Goal: Find specific page/section: Find specific page/section

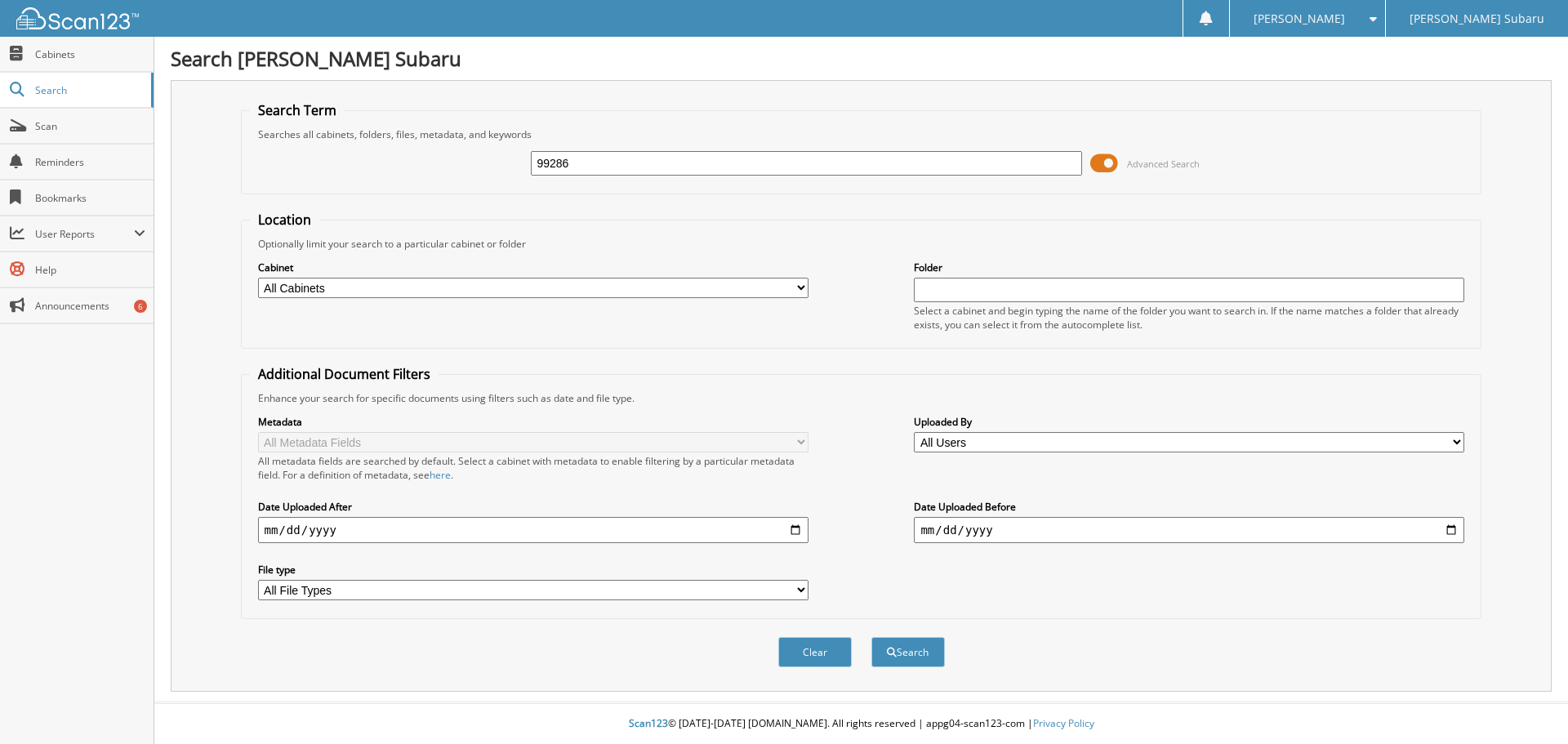
type input "99286"
click at [871, 637] on button "Search" at bounding box center [908, 652] width 74 height 31
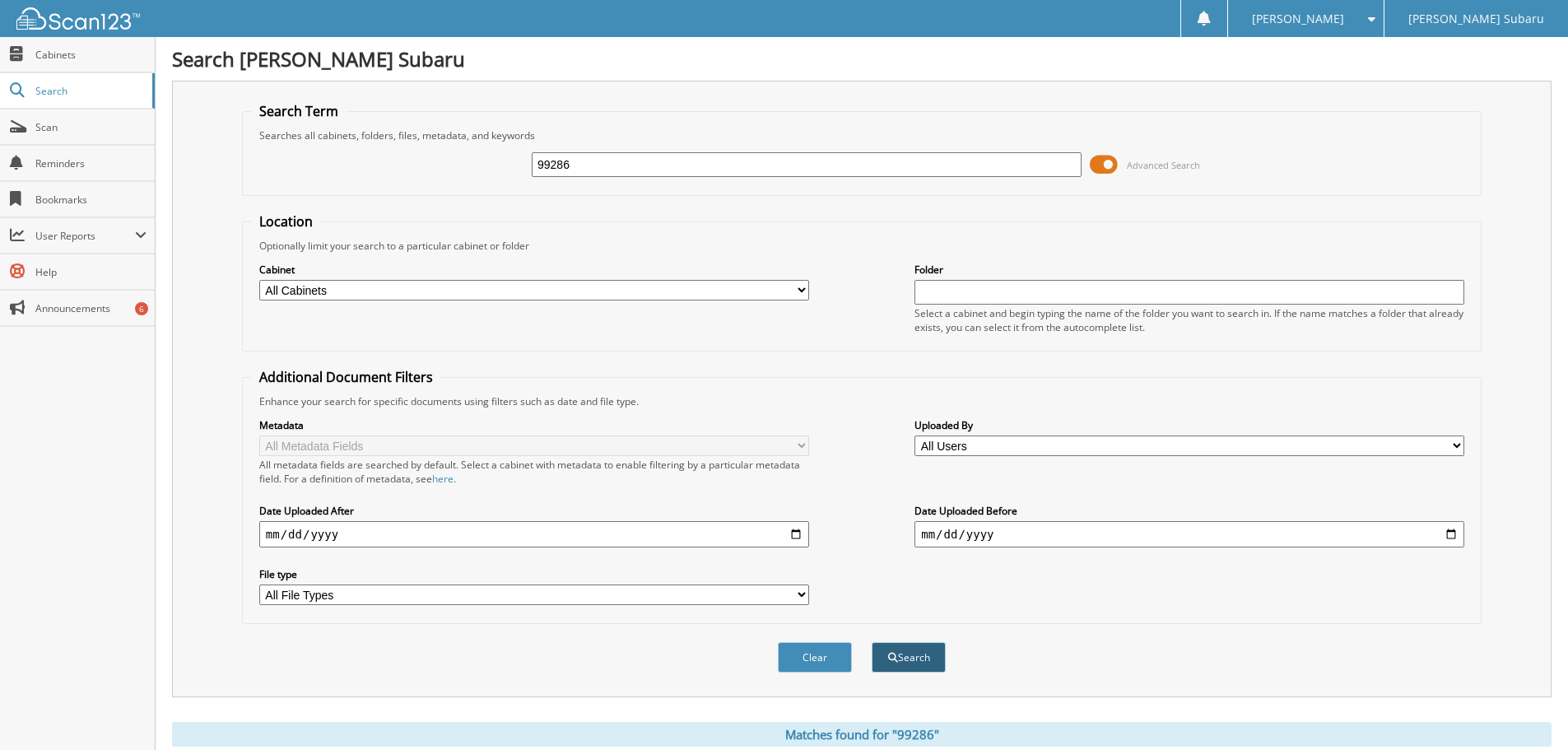
click at [894, 660] on span "submit" at bounding box center [893, 657] width 10 height 10
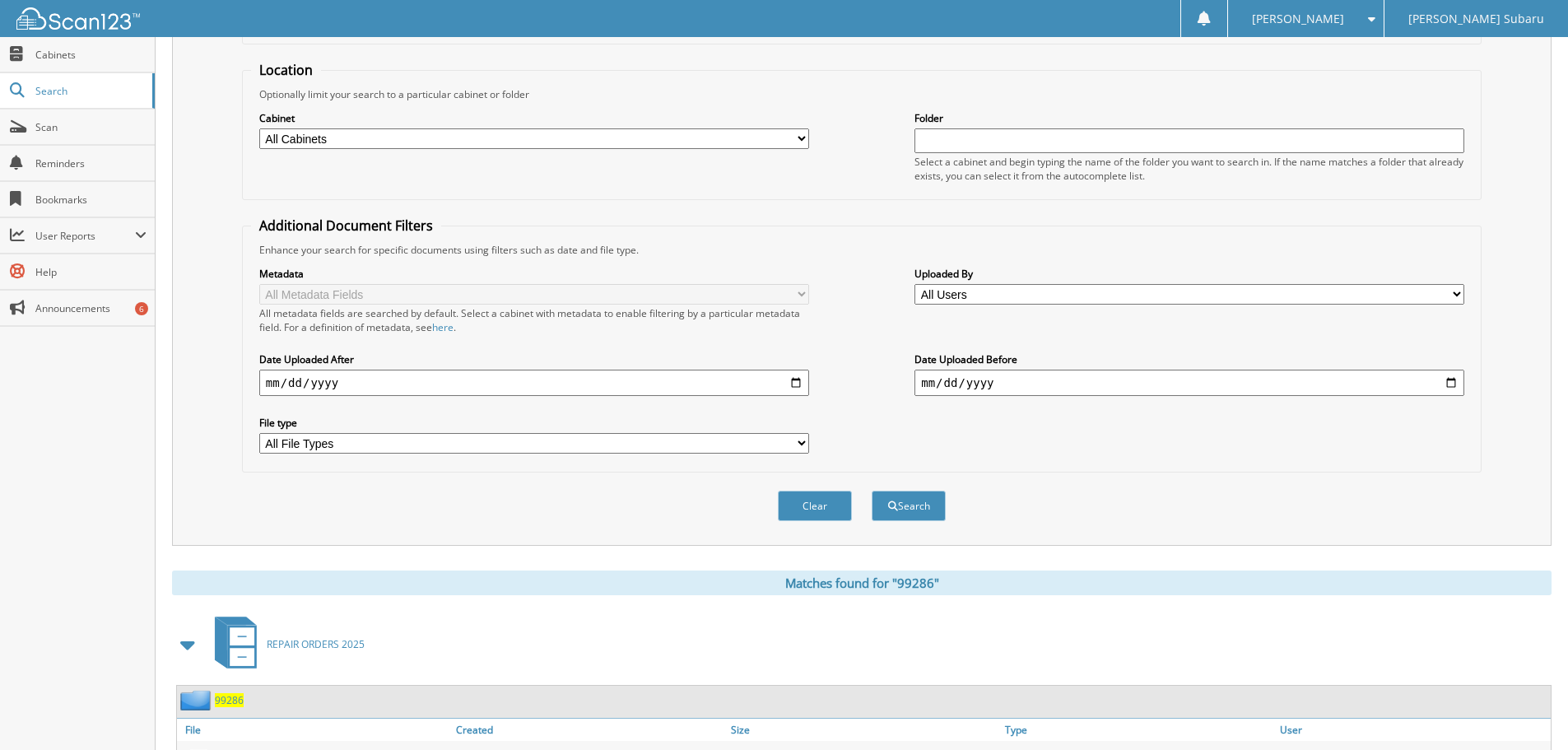
scroll to position [275, 0]
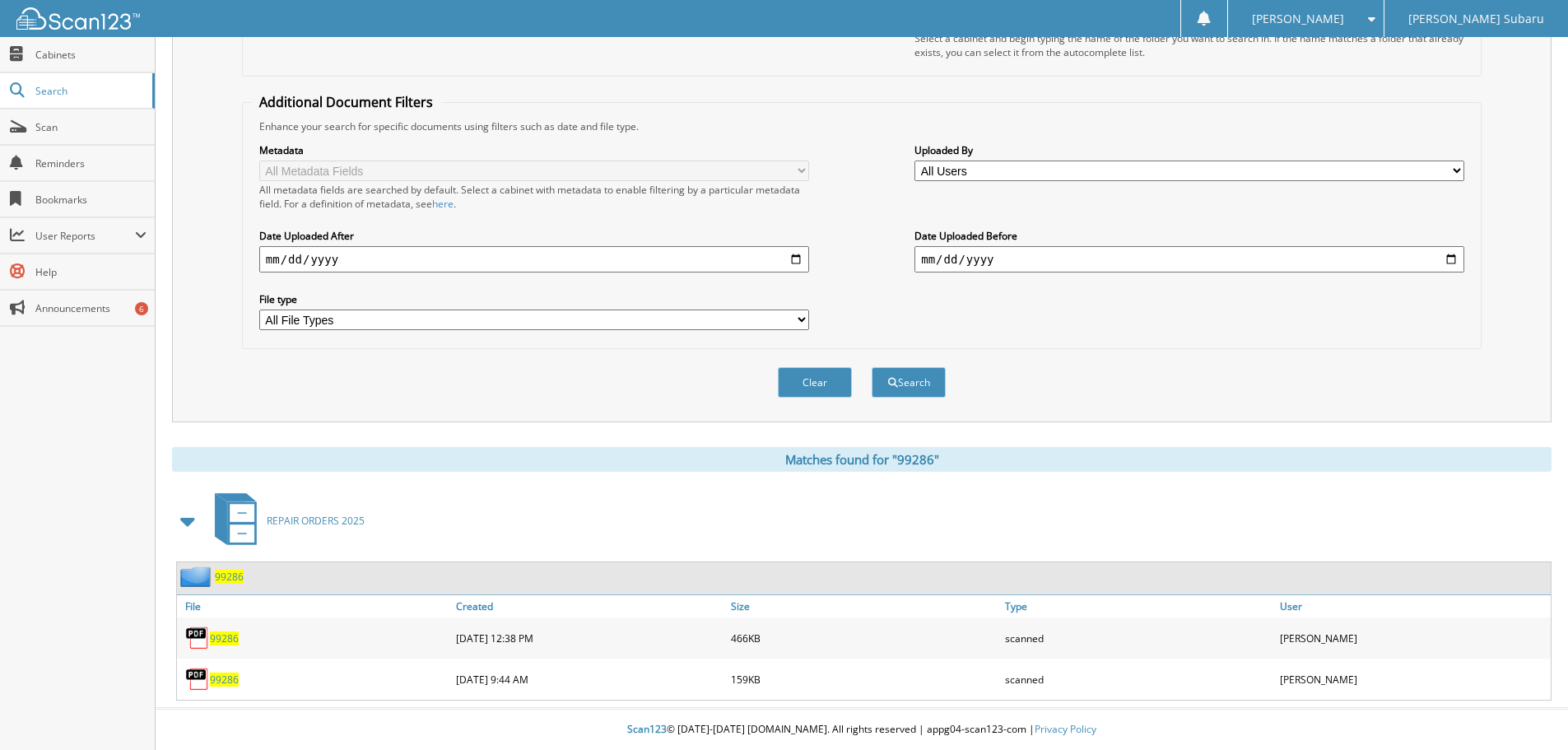
click at [229, 633] on span "99286" at bounding box center [225, 638] width 29 height 14
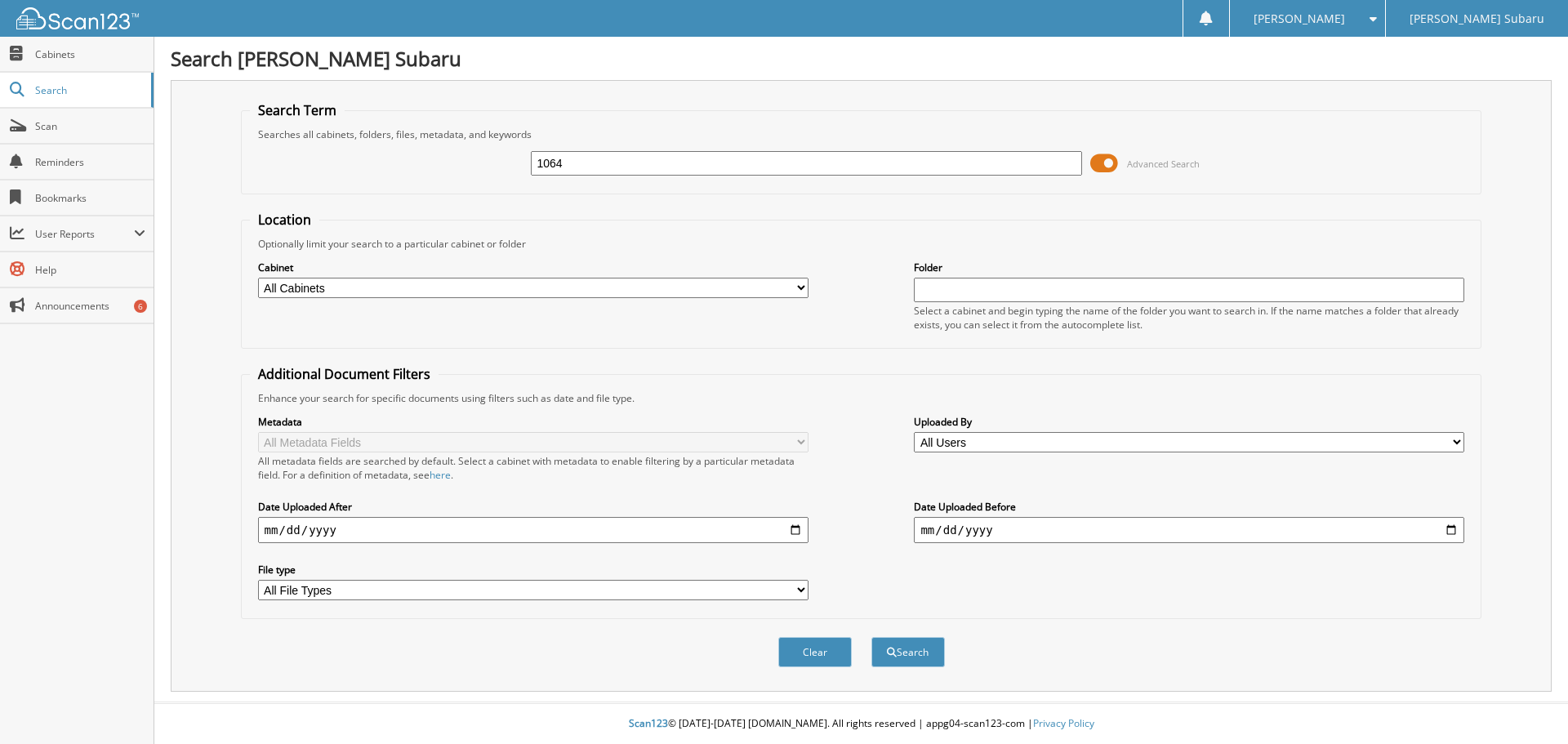
type input "1064"
click at [871, 637] on button "Search" at bounding box center [908, 652] width 74 height 31
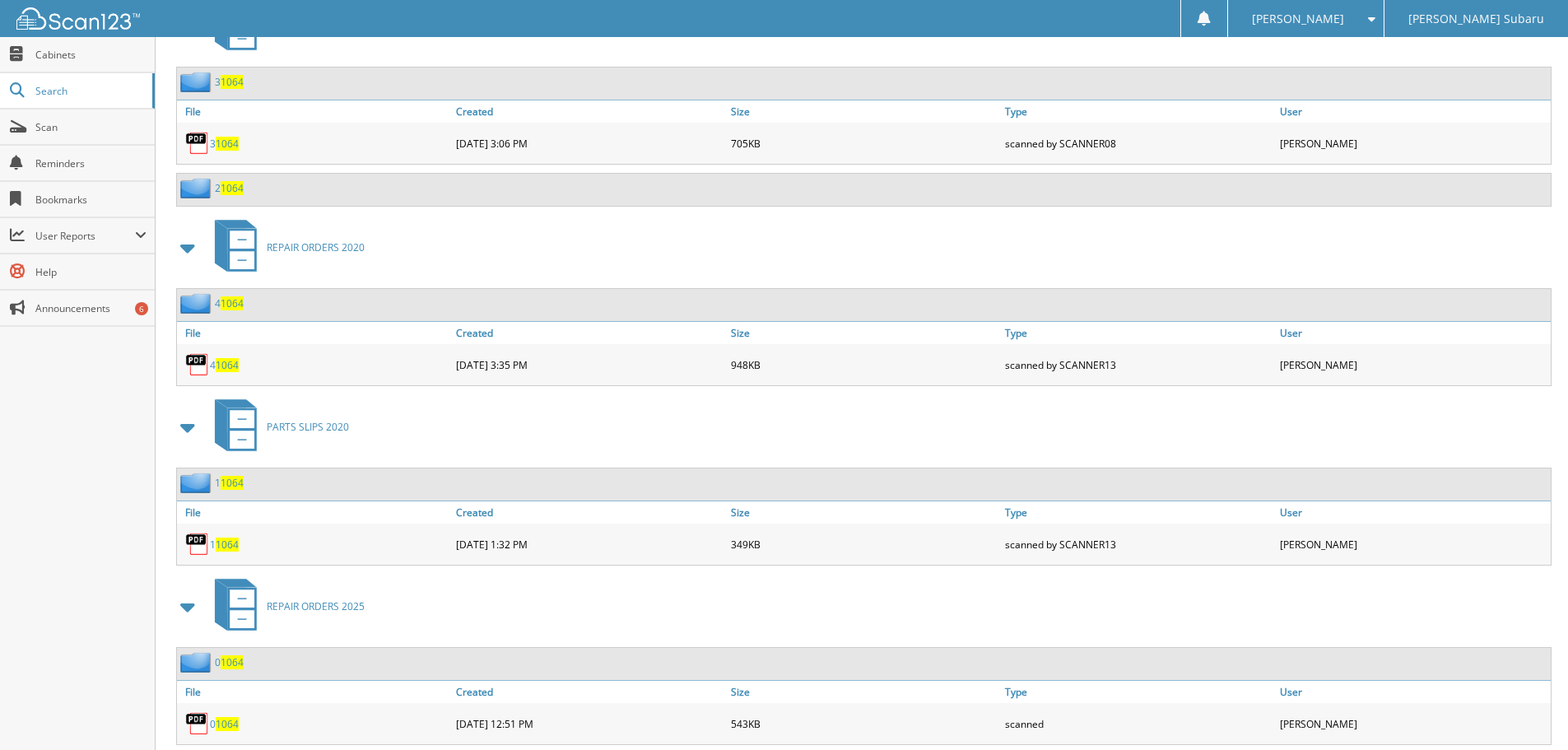
scroll to position [2098, 0]
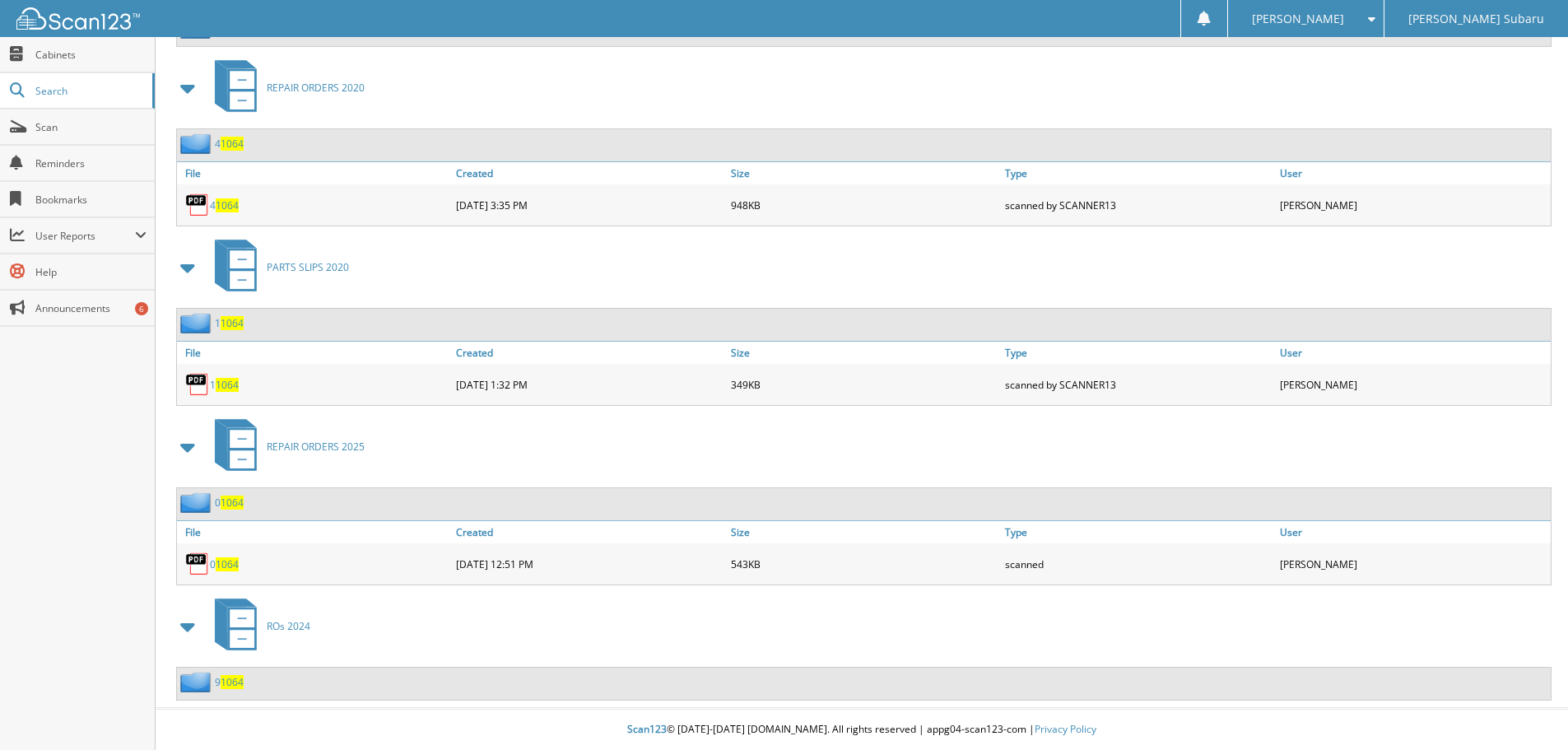
click at [228, 563] on span "1064" at bounding box center [226, 564] width 23 height 14
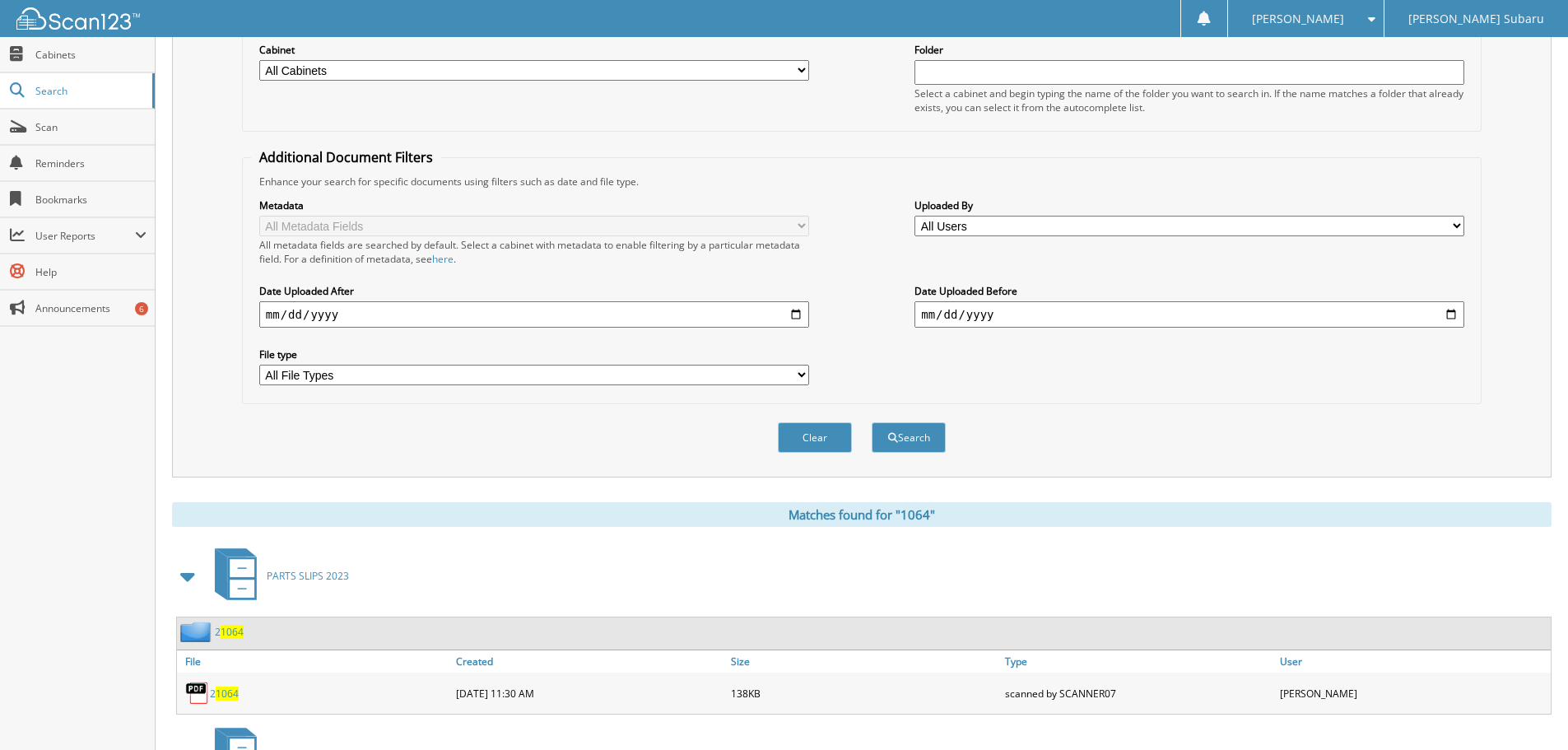
scroll to position [0, 0]
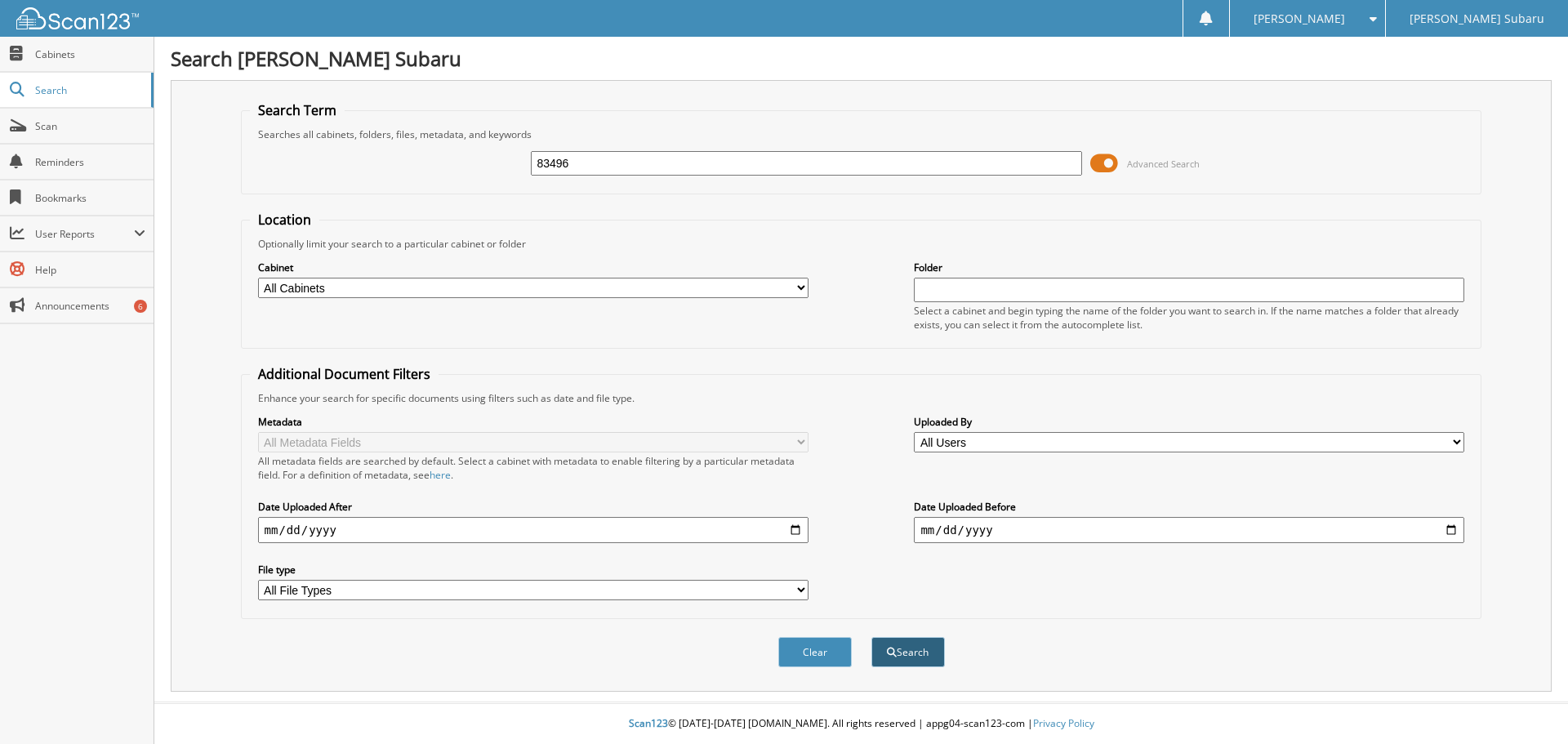
type input "83496"
click at [918, 662] on button "Search" at bounding box center [908, 652] width 74 height 31
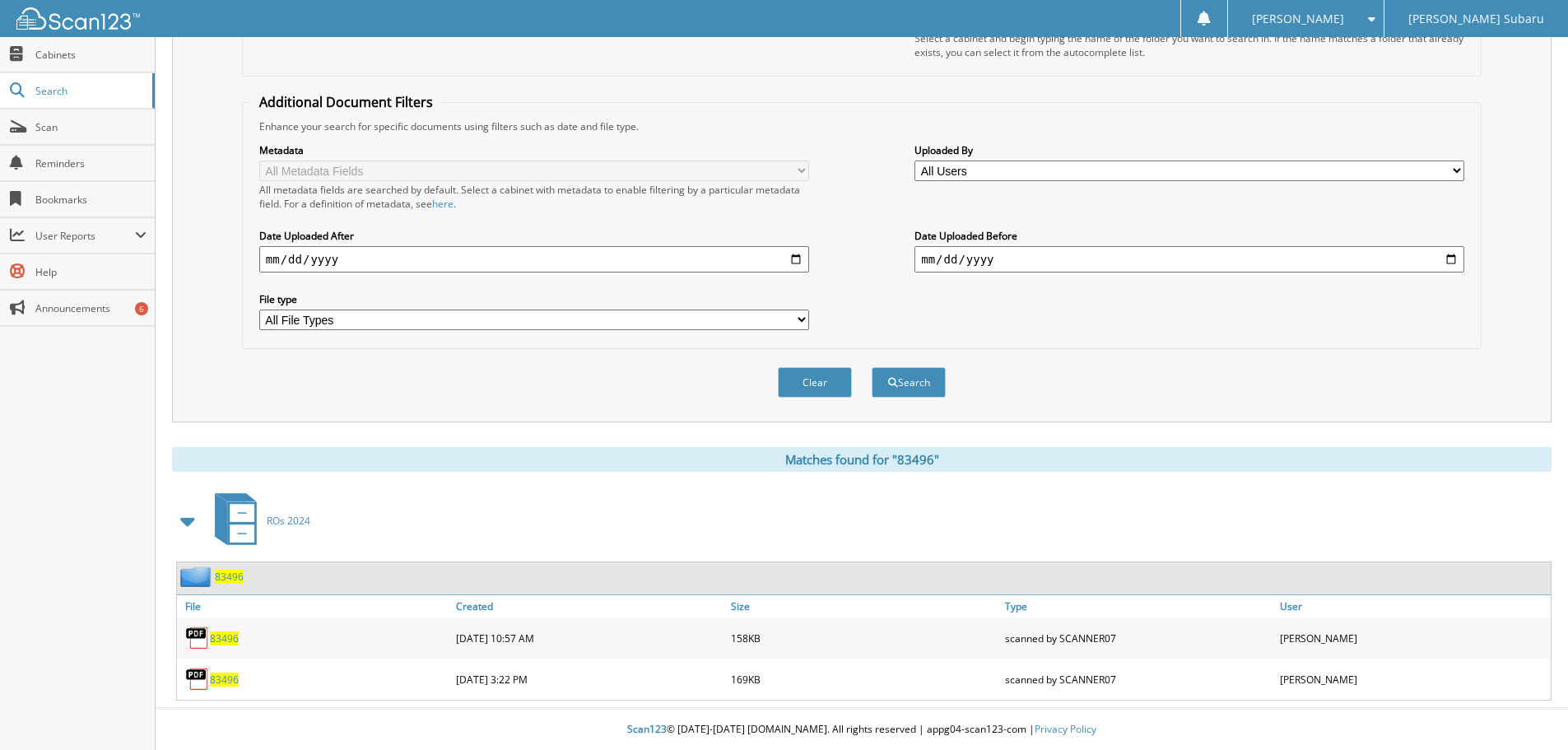
click at [223, 633] on span "83496" at bounding box center [225, 638] width 29 height 14
click at [217, 680] on span "83496" at bounding box center [225, 679] width 29 height 14
